Goal: Information Seeking & Learning: Learn about a topic

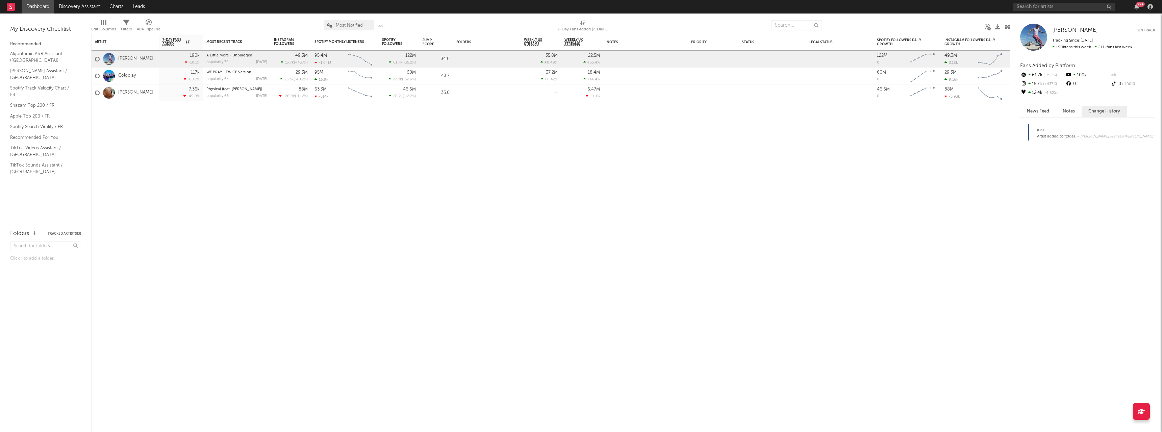
click at [126, 74] on link "Coldplay" at bounding box center [127, 76] width 18 height 6
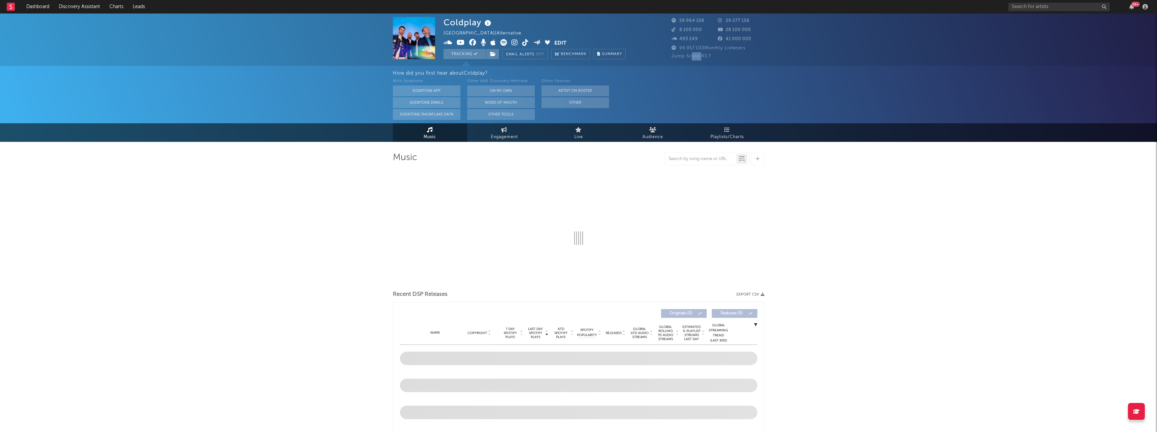
select select "6m"
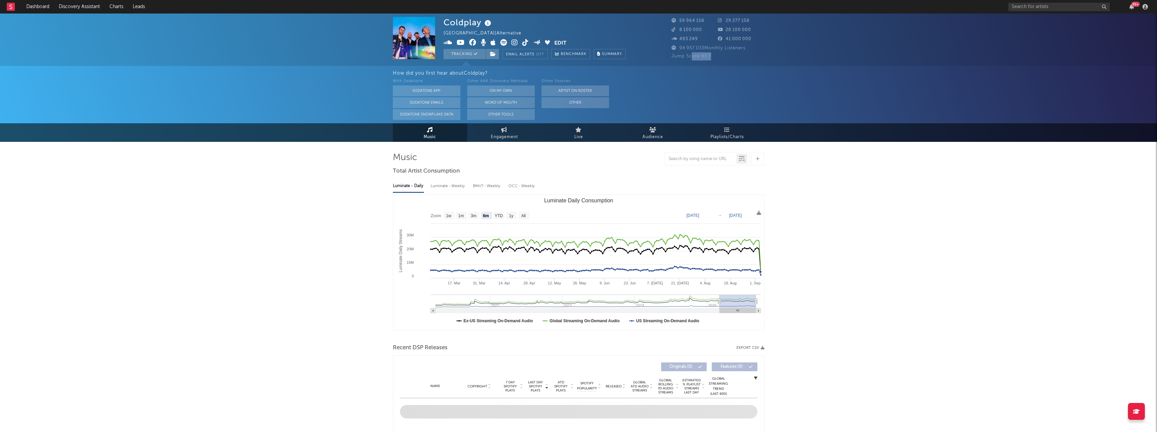
drag, startPoint x: 692, startPoint y: 57, endPoint x: 714, endPoint y: 57, distance: 22.0
click at [714, 57] on div "Jump Score: 43.7" at bounding box center [718, 56] width 93 height 8
click at [707, 56] on span "Jump Score: 43.7" at bounding box center [692, 56] width 40 height 4
